Goal: Task Accomplishment & Management: Manage account settings

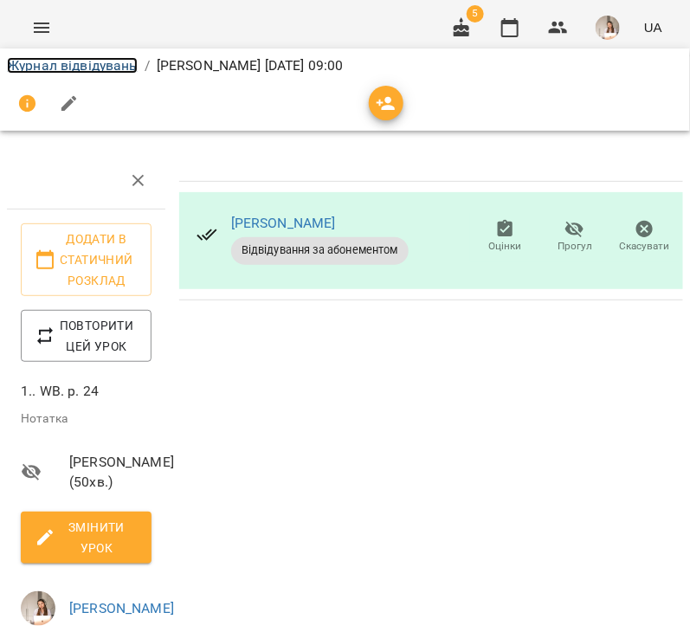
click at [50, 70] on link "Журнал відвідувань" at bounding box center [72, 65] width 131 height 16
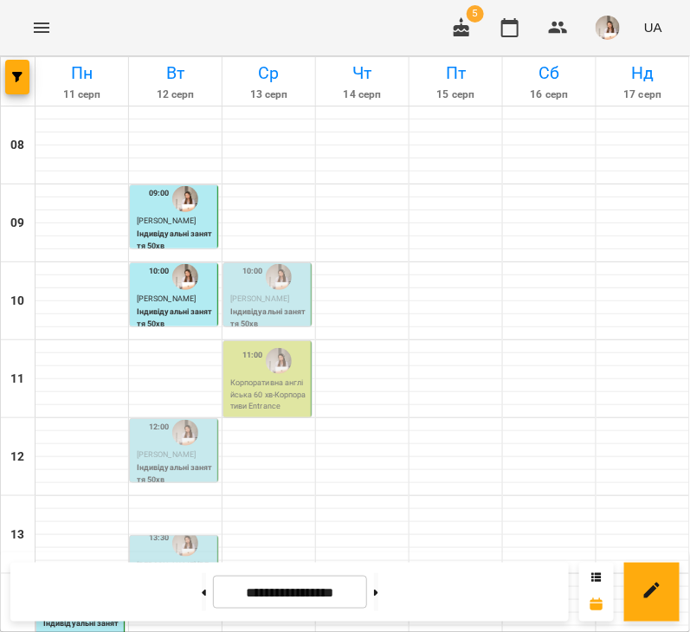
scroll to position [119, 0]
click at [164, 416] on div "12:00" at bounding box center [159, 432] width 21 height 33
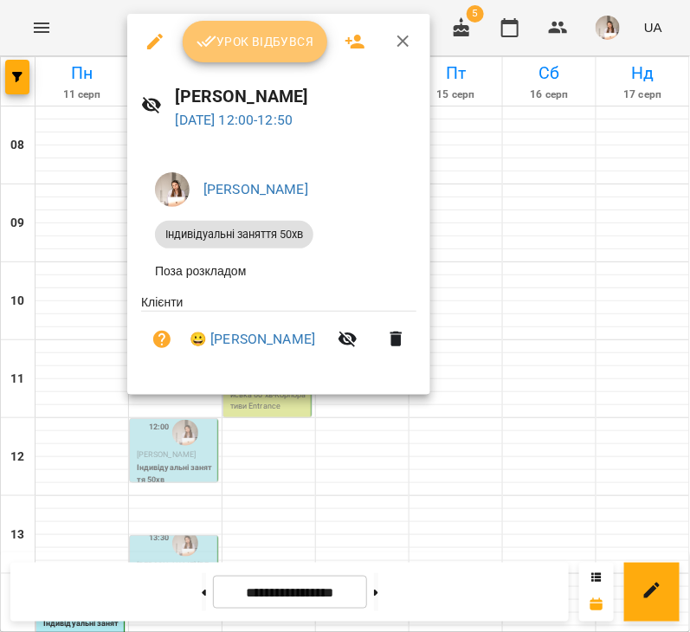
click at [233, 41] on span "Урок відбувся" at bounding box center [255, 41] width 118 height 21
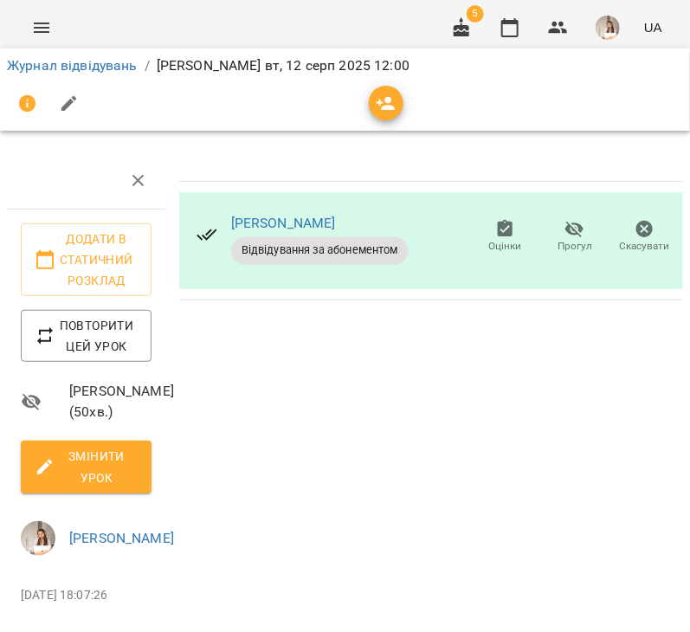
click at [67, 108] on icon "button" at bounding box center [69, 103] width 21 height 21
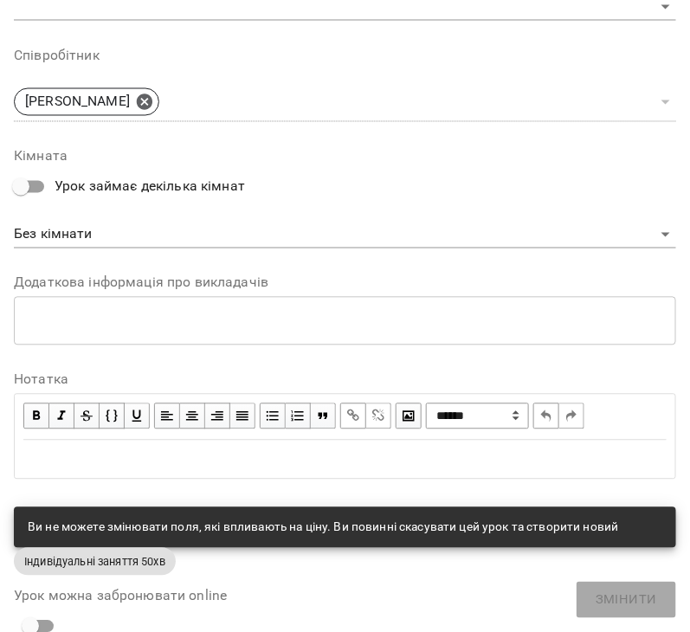
scroll to position [632, 0]
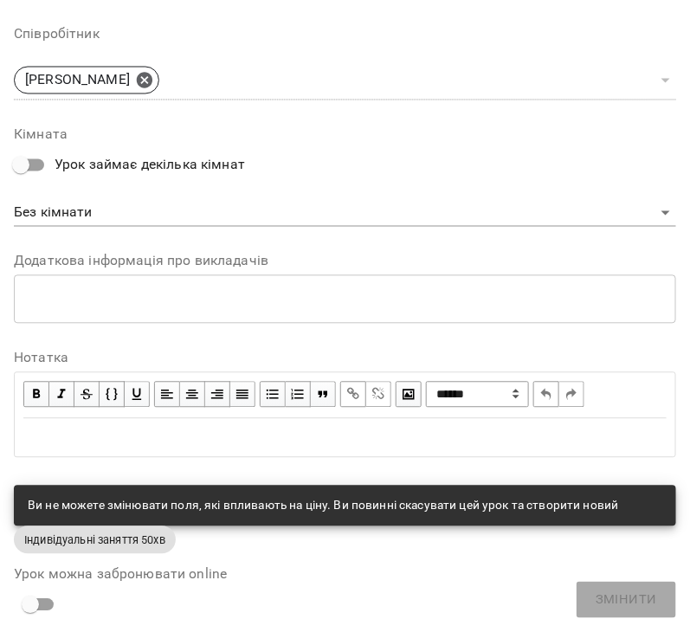
click at [123, 434] on div "Edit text" at bounding box center [344, 438] width 643 height 21
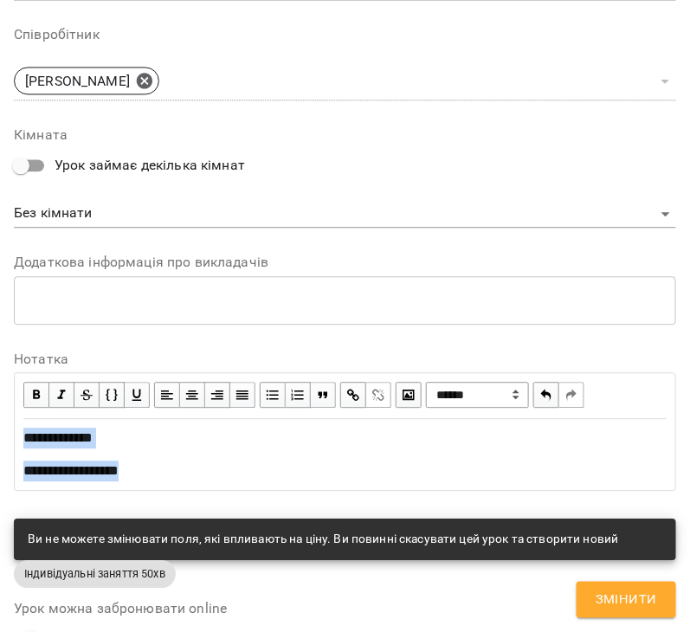
copy div "**********"
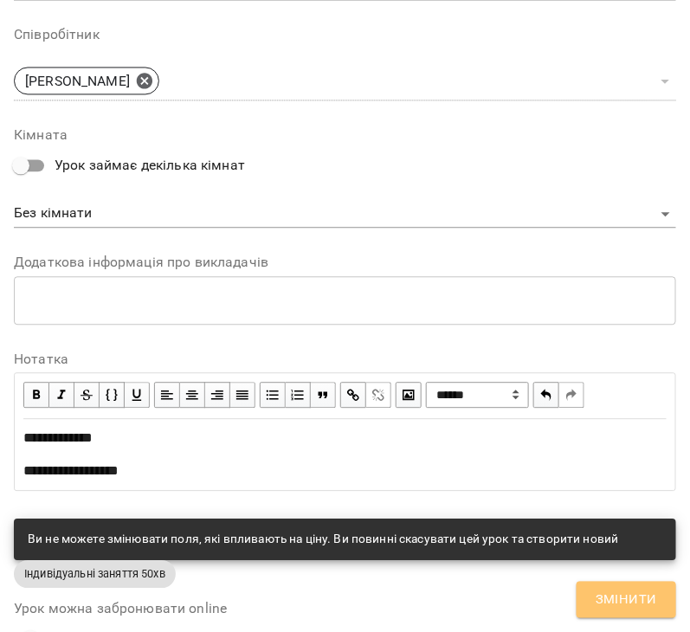
click at [600, 616] on button "Змінити" at bounding box center [626, 600] width 100 height 36
